Goal: Task Accomplishment & Management: Manage account settings

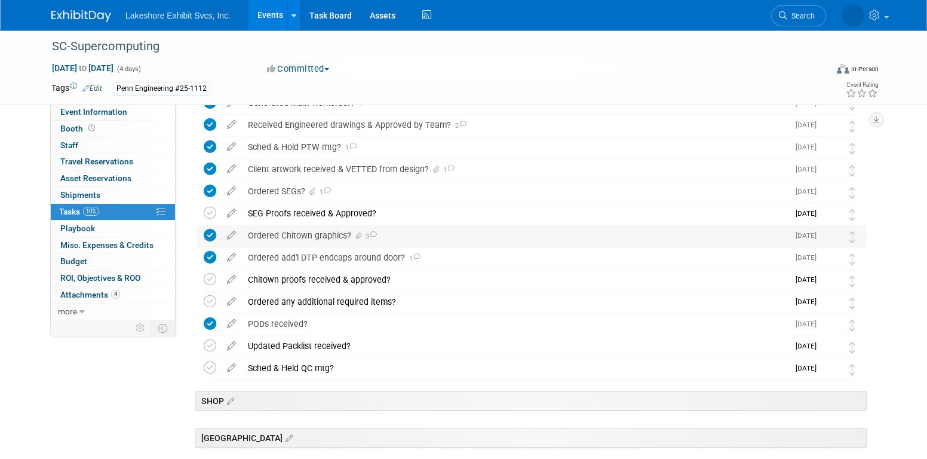
scroll to position [347, 0]
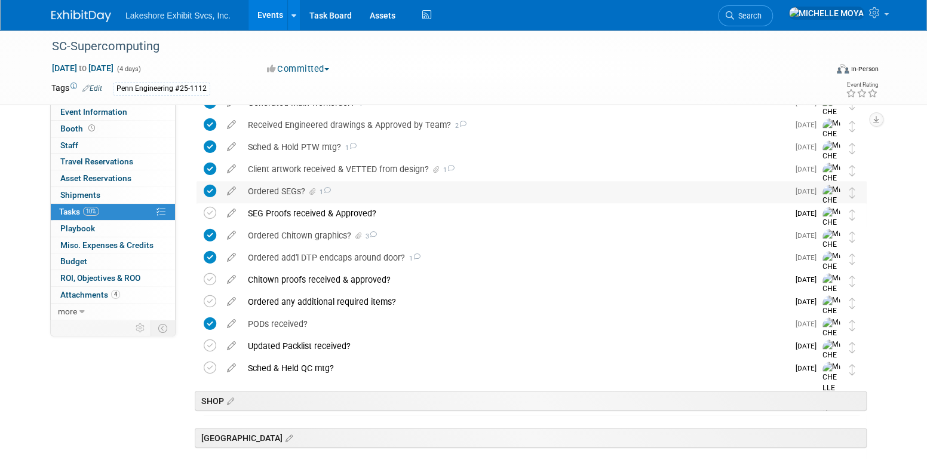
click at [274, 185] on div "Ordered SEGs? 1" at bounding box center [515, 191] width 547 height 20
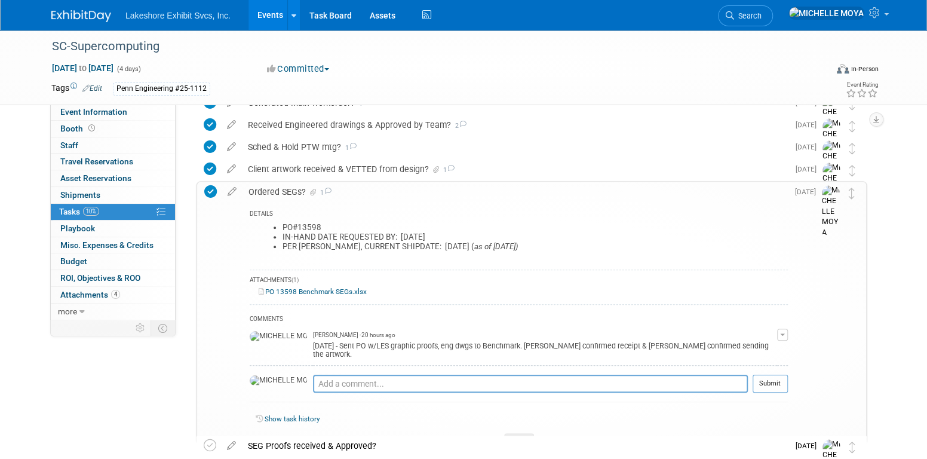
click at [209, 192] on icon at bounding box center [210, 191] width 13 height 13
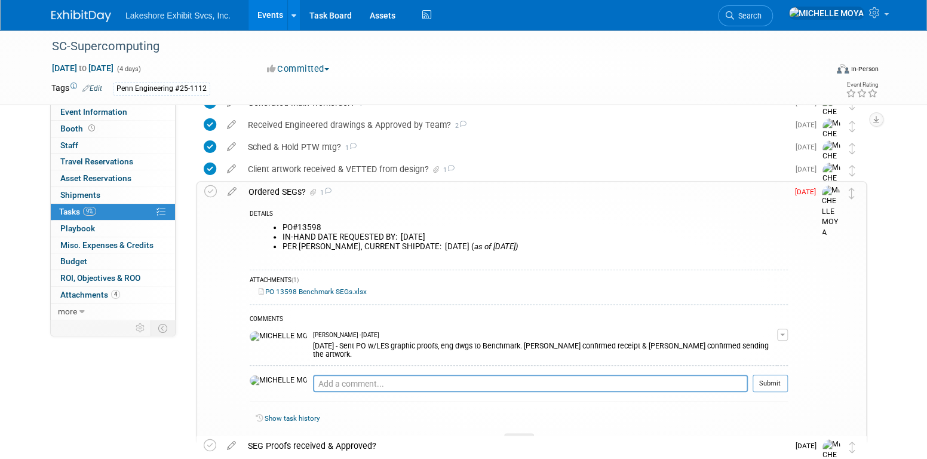
click at [785, 334] on span "button" at bounding box center [782, 334] width 5 height 2
drag, startPoint x: 758, startPoint y: 345, endPoint x: 752, endPoint y: 346, distance: 6.0
click at [759, 344] on link "Edit Comment" at bounding box center [740, 352] width 94 height 17
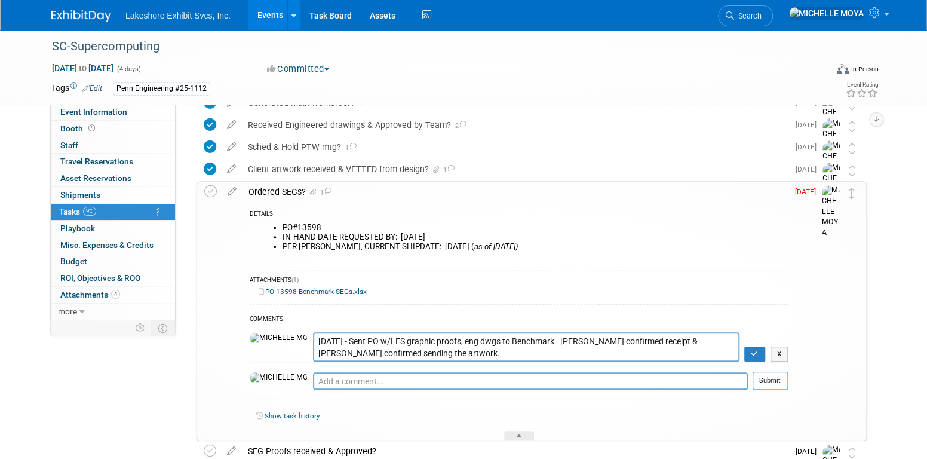
click at [313, 335] on textarea "[DATE] - Sent PO w/LES graphic proofs, eng dwgs to Benchmark. [PERSON_NAME] con…" at bounding box center [526, 346] width 427 height 29
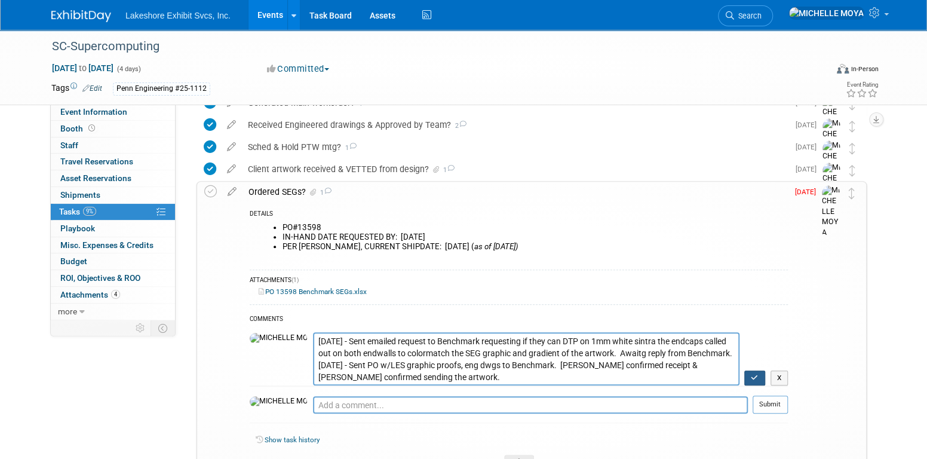
type textarea "[DATE] - Sent emailed request to Benchmark requesting if they can DTP on 1mm wh…"
click at [761, 370] on button "button" at bounding box center [755, 378] width 21 height 16
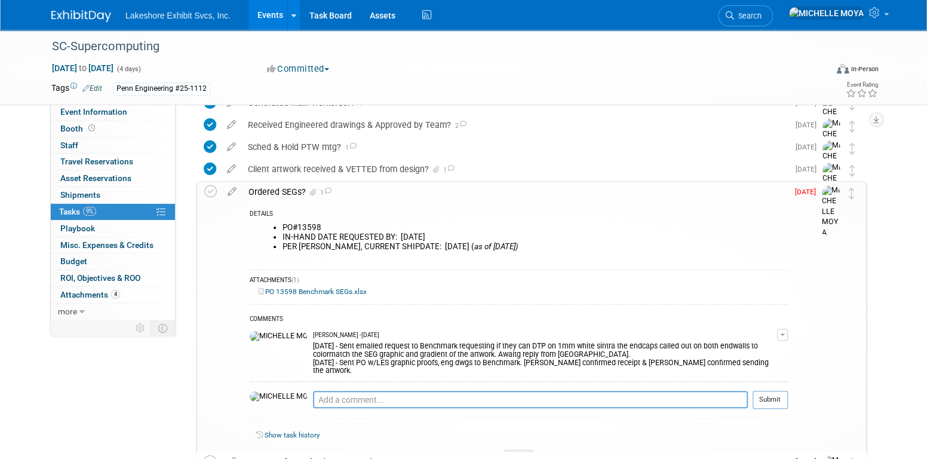
click at [291, 192] on div "Ordered SEGs? 1" at bounding box center [516, 192] width 546 height 20
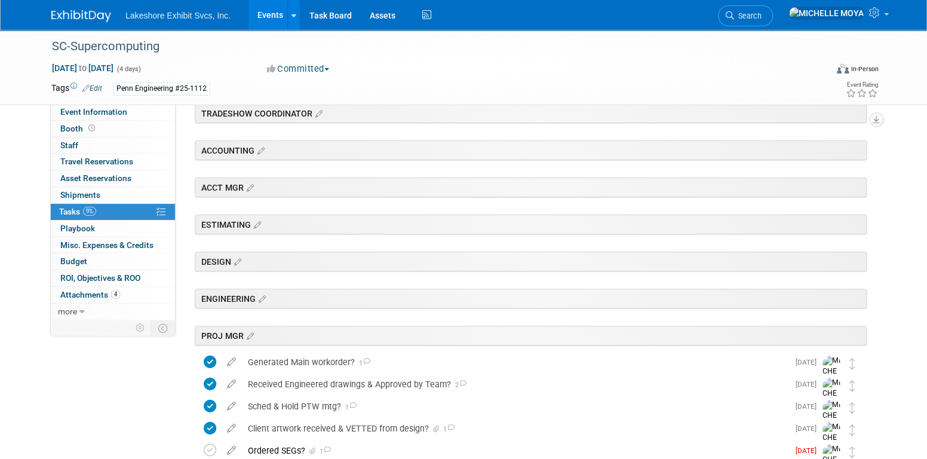
scroll to position [228, 0]
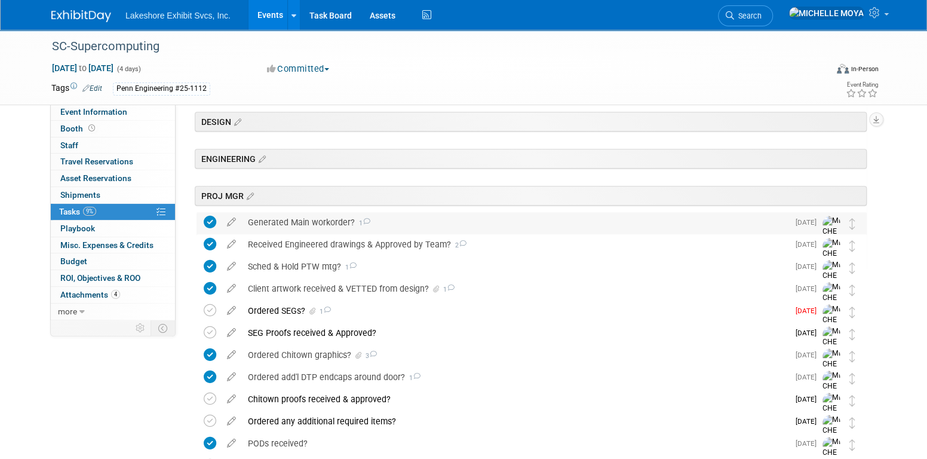
click at [323, 219] on div "Generated Main workorder? 1" at bounding box center [515, 222] width 547 height 20
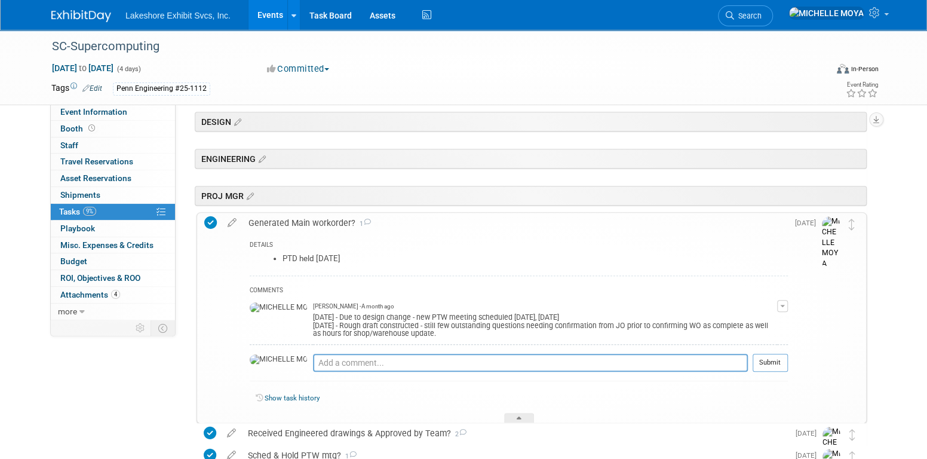
click at [323, 219] on div "Generated Main workorder? 1" at bounding box center [516, 223] width 546 height 20
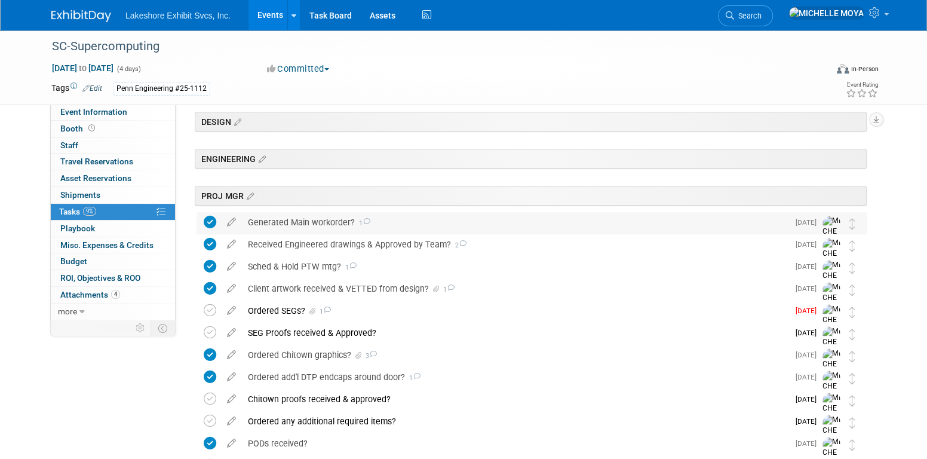
click at [323, 219] on div "Generated Main workorder? 1" at bounding box center [515, 222] width 547 height 20
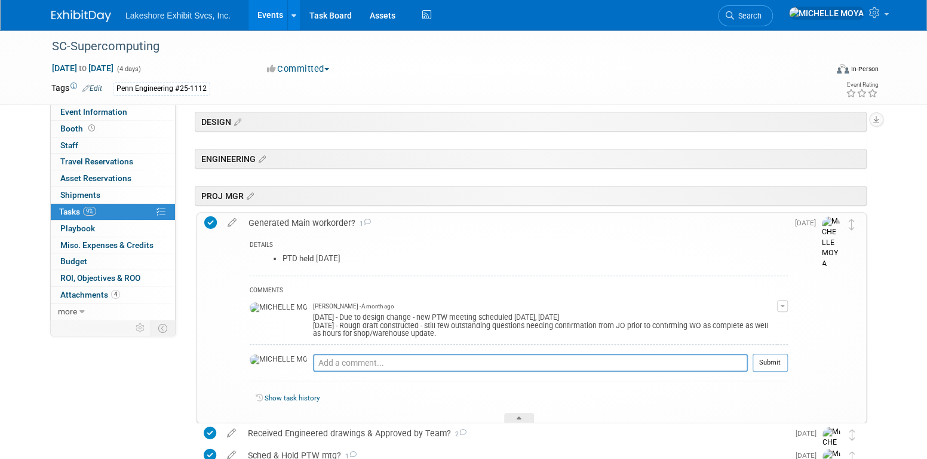
drag, startPoint x: 323, startPoint y: 219, endPoint x: 236, endPoint y: 220, distance: 87.2
click at [236, 220] on icon at bounding box center [232, 220] width 21 height 15
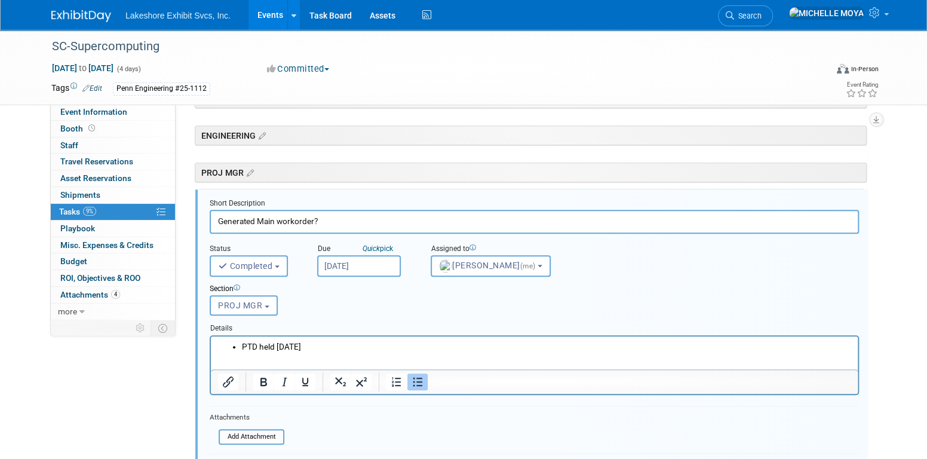
scroll to position [265, 0]
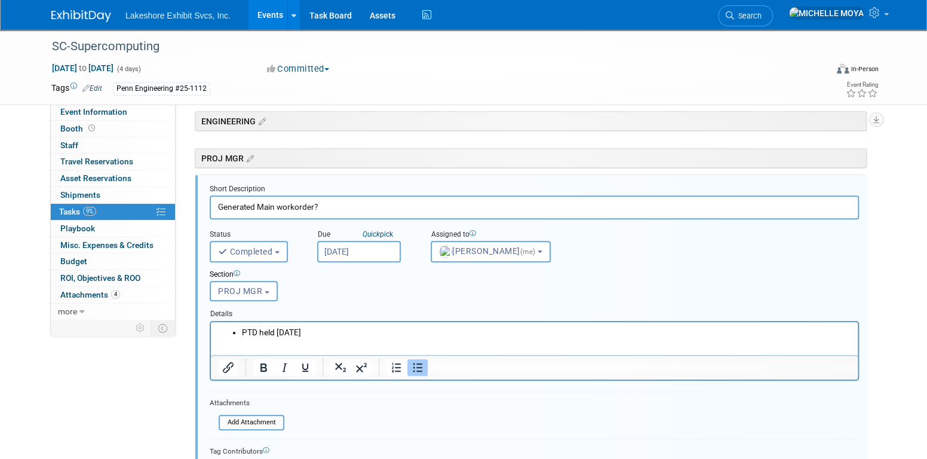
click at [240, 329] on ul "PTD held [DATE]" at bounding box center [534, 331] width 633 height 11
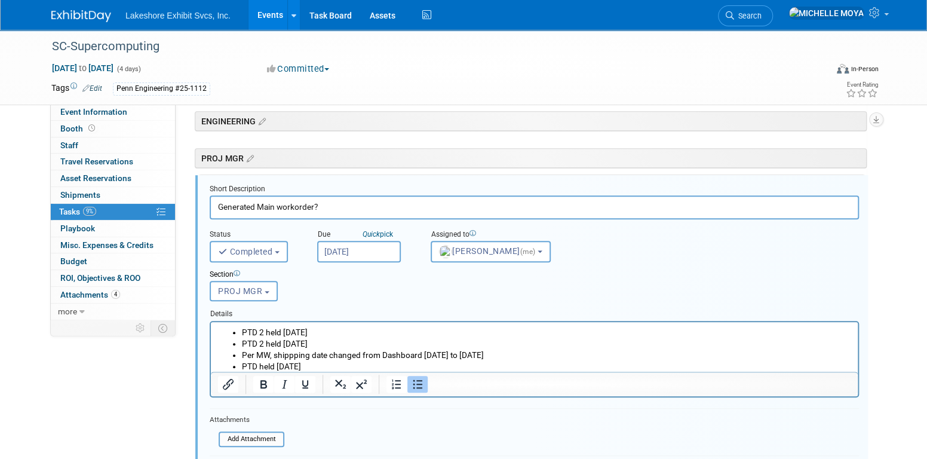
drag, startPoint x: 461, startPoint y: 354, endPoint x: 464, endPoint y: 349, distance: 6.2
click at [464, 350] on li "Per MW, shippping date changed from Dashboard [DATE] to [DATE]" at bounding box center [546, 354] width 609 height 11
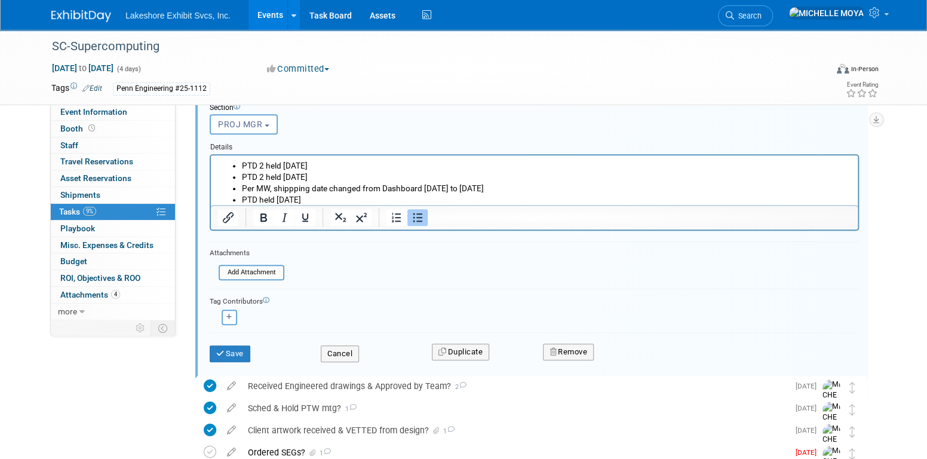
scroll to position [445, 0]
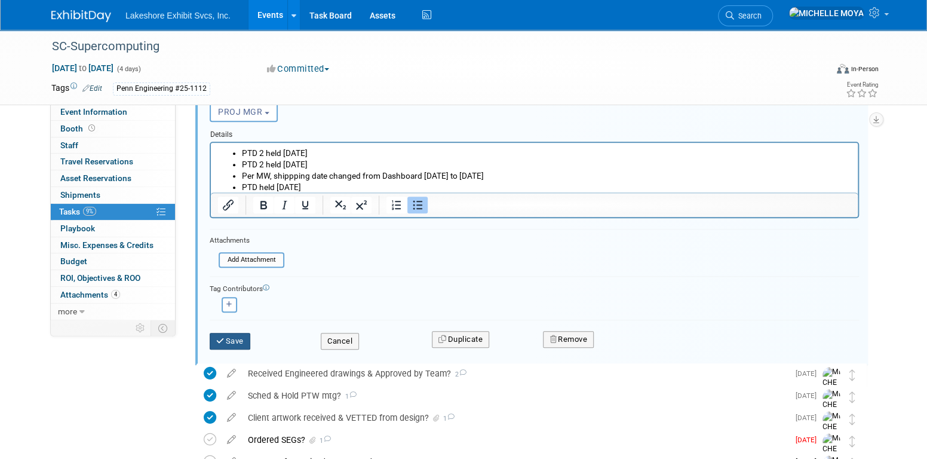
click at [245, 336] on button "Save" at bounding box center [230, 341] width 41 height 17
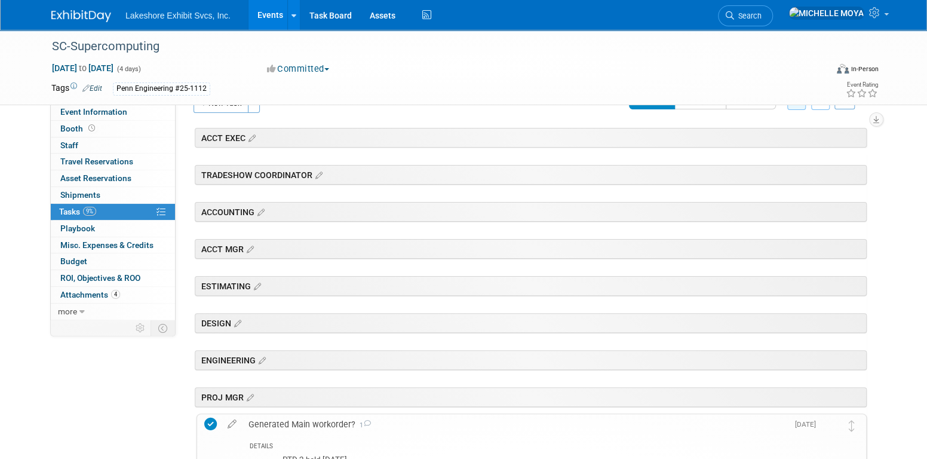
scroll to position [0, 0]
